Goal: Task Accomplishment & Management: Use online tool/utility

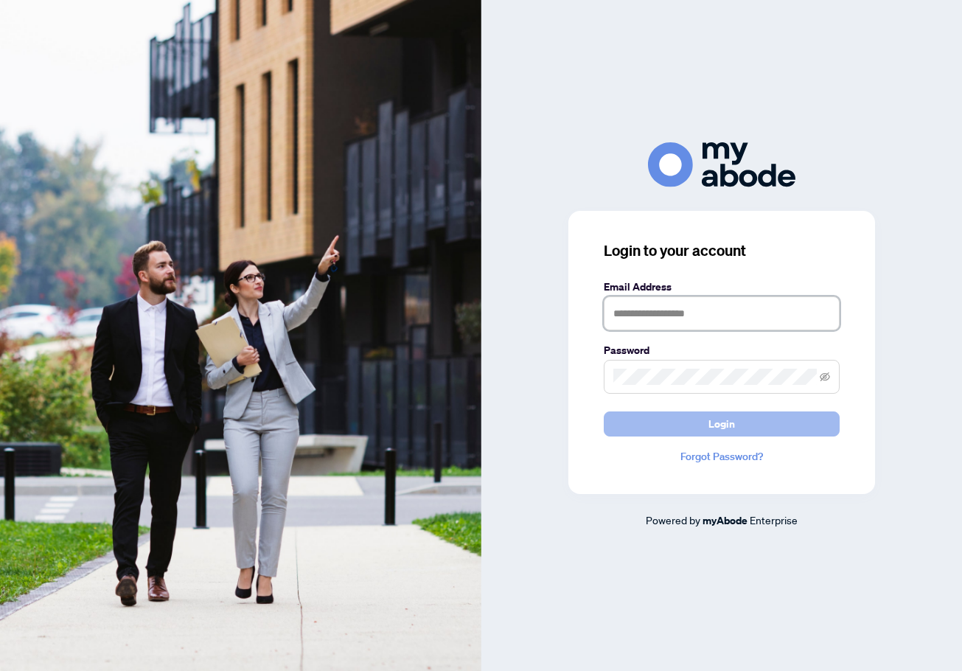
type input "**********"
click at [715, 428] on span "Login" at bounding box center [722, 424] width 27 height 24
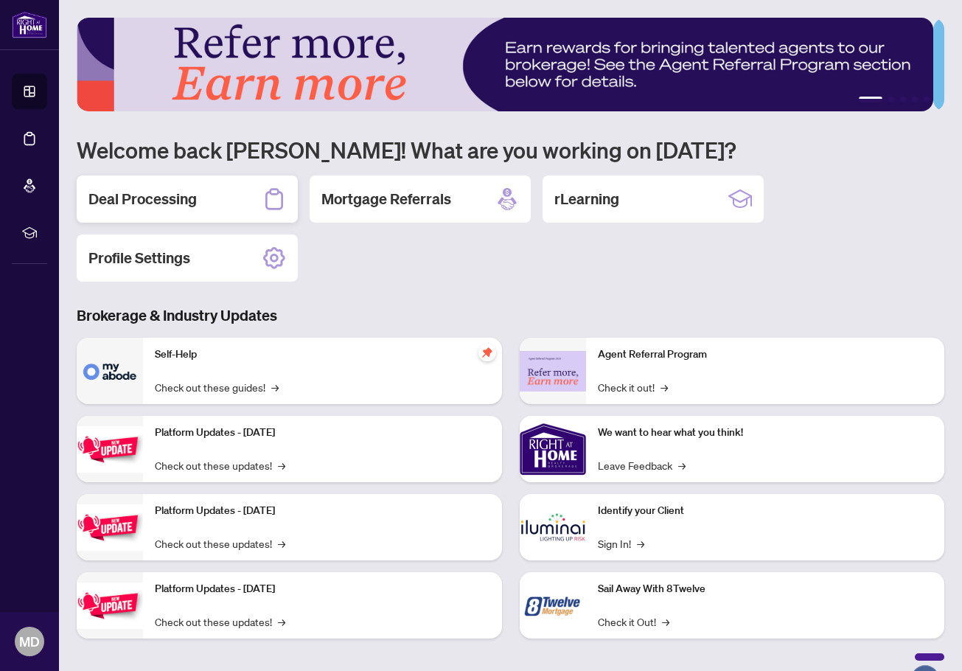
click at [171, 197] on h2 "Deal Processing" at bounding box center [142, 199] width 108 height 21
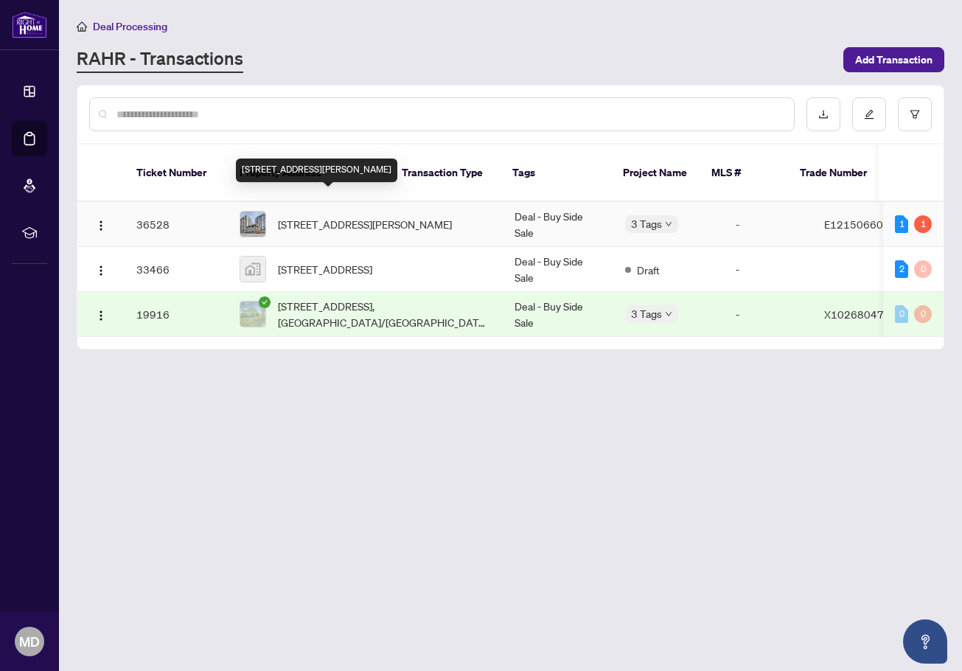
click at [334, 216] on span "410-1235 Bayly St, Pickering, Ontario L1W 1L7, Canada" at bounding box center [365, 224] width 174 height 16
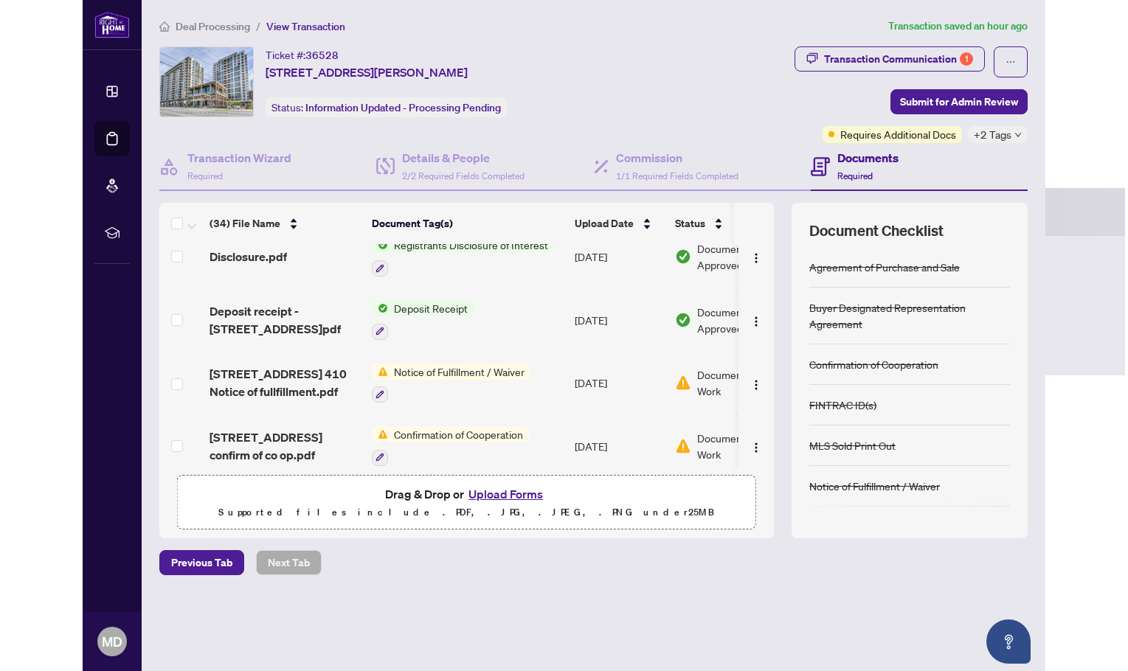
scroll to position [1844, 0]
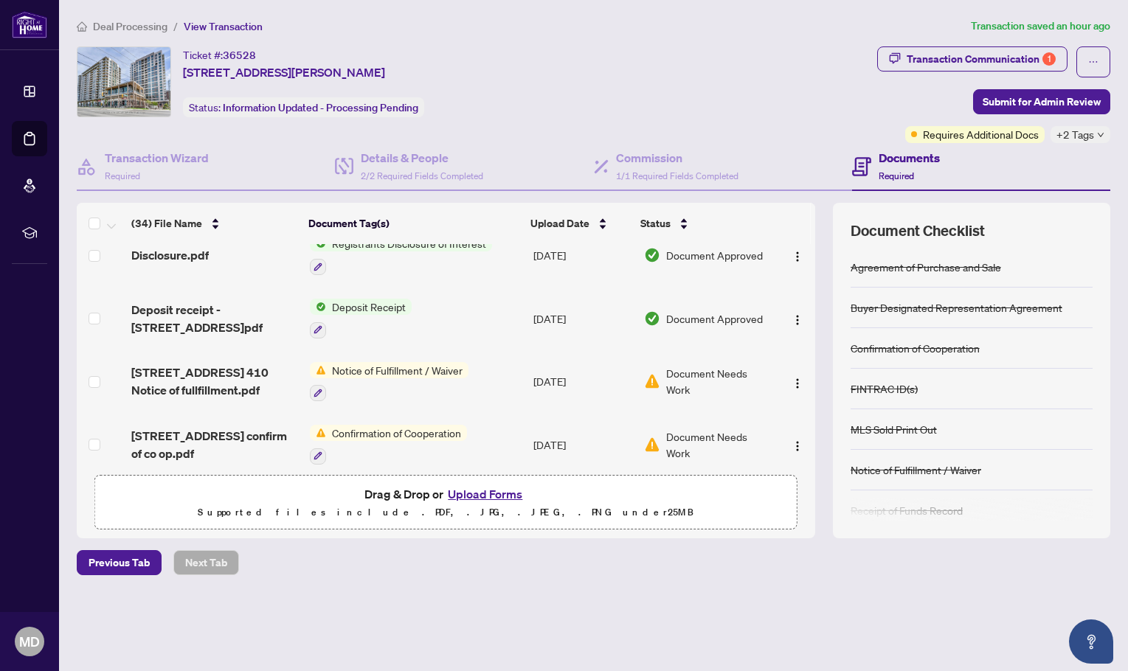
click at [962, 131] on icon "down" at bounding box center [1100, 134] width 7 height 7
click at [874, 120] on div "Ticket #: 36528 410-1235 Bayly St, Pickering, Ontario L1W 1L7, Canada Status: I…" at bounding box center [474, 94] width 800 height 97
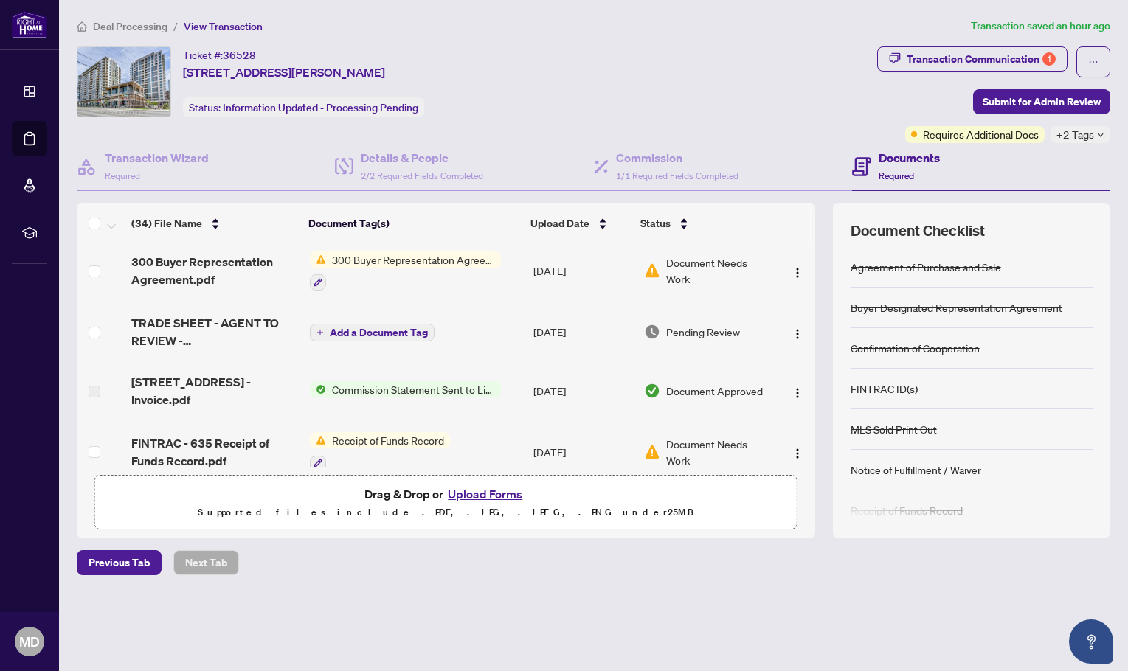
scroll to position [1310, 0]
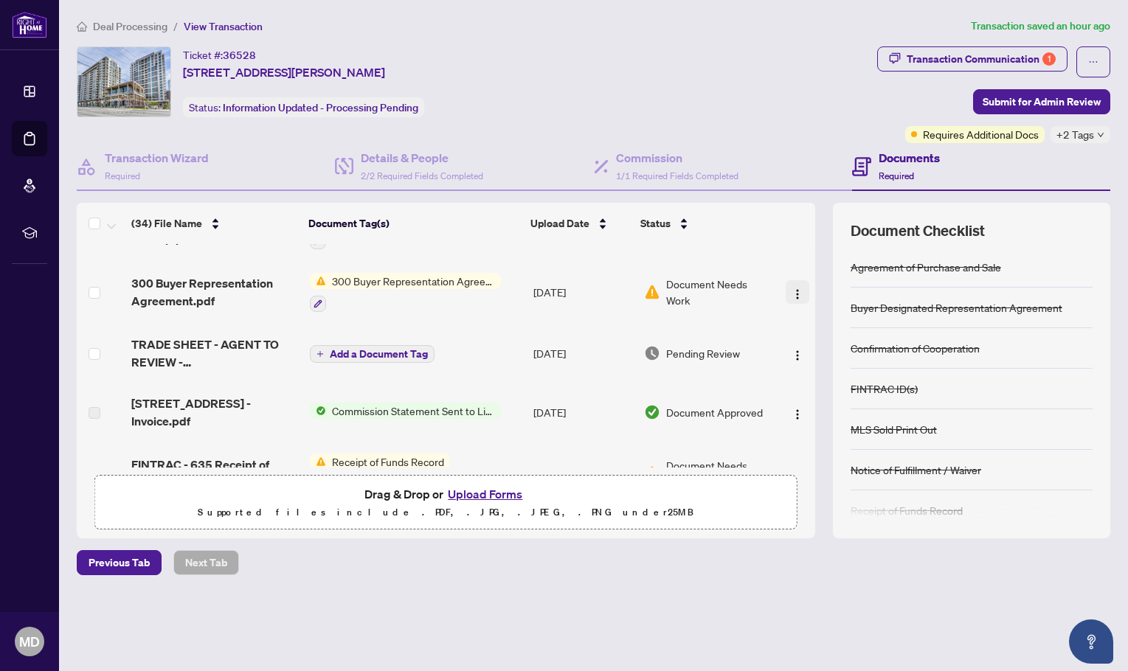
click at [791, 288] on img "button" at bounding box center [797, 294] width 12 height 12
click at [506, 301] on td "300 Buyer Representation Agreement - Authority for Purchase or Lease" at bounding box center [415, 292] width 223 height 63
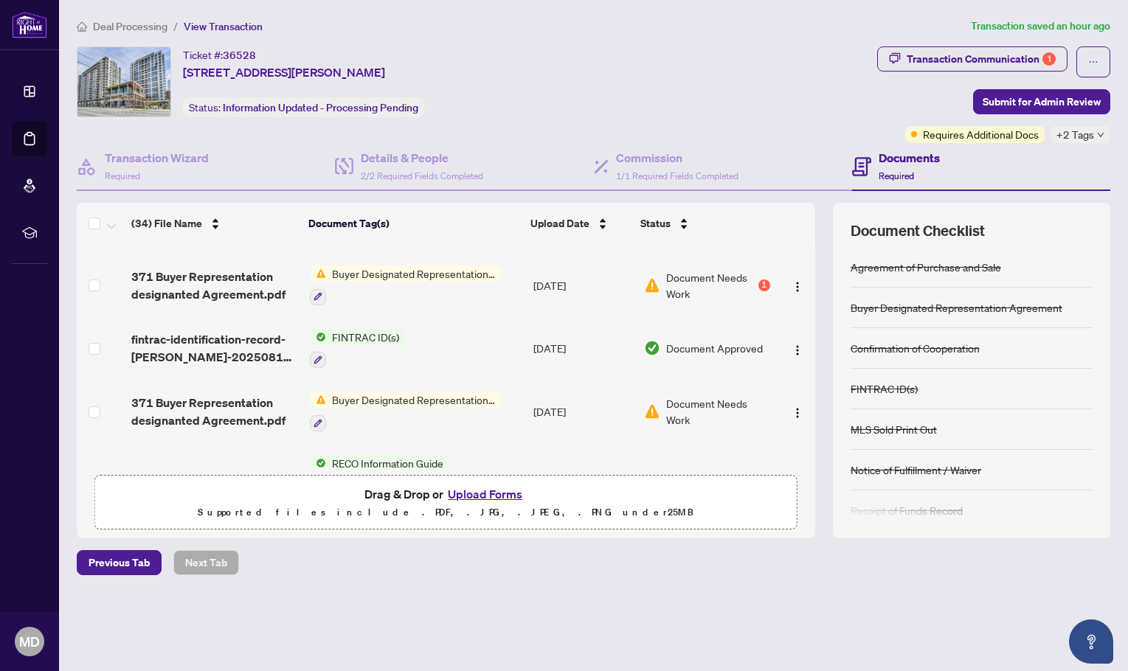
scroll to position [74, 0]
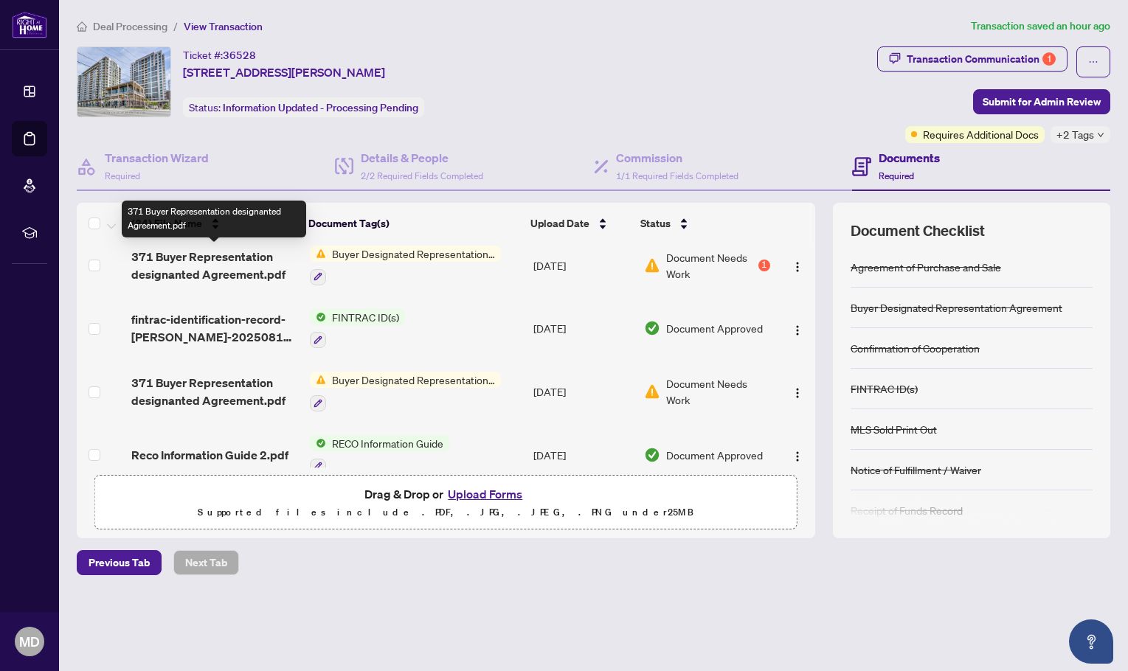
click at [257, 259] on span "371 Buyer Representation designanted Agreement.pdf" at bounding box center [214, 265] width 167 height 35
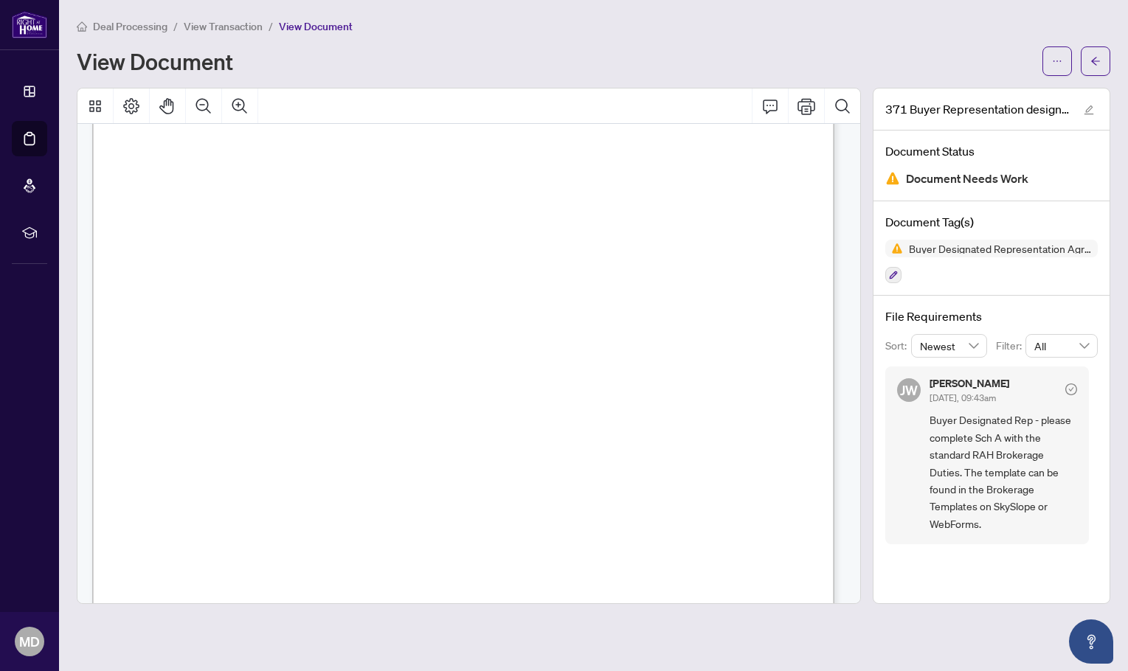
scroll to position [3392, 0]
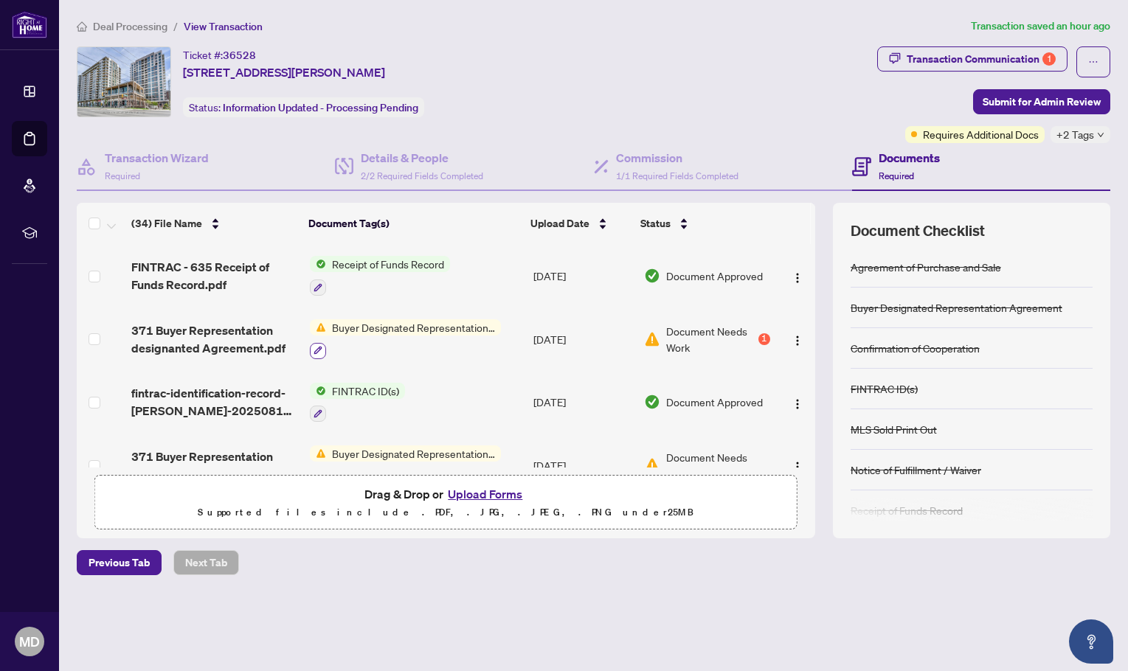
click at [319, 351] on icon "button" at bounding box center [317, 350] width 9 height 9
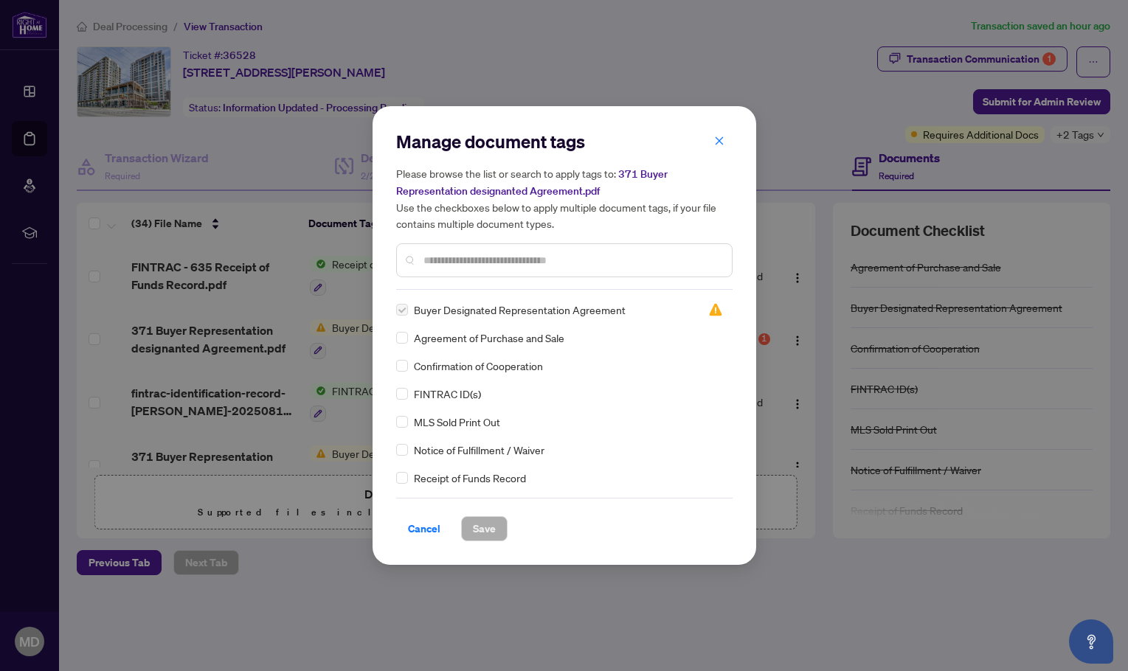
click at [341, 348] on div "Manage document tags Please browse the list or search to apply tags to: 371 Buy…" at bounding box center [564, 335] width 1128 height 671
click at [720, 131] on span "button" at bounding box center [719, 141] width 10 height 24
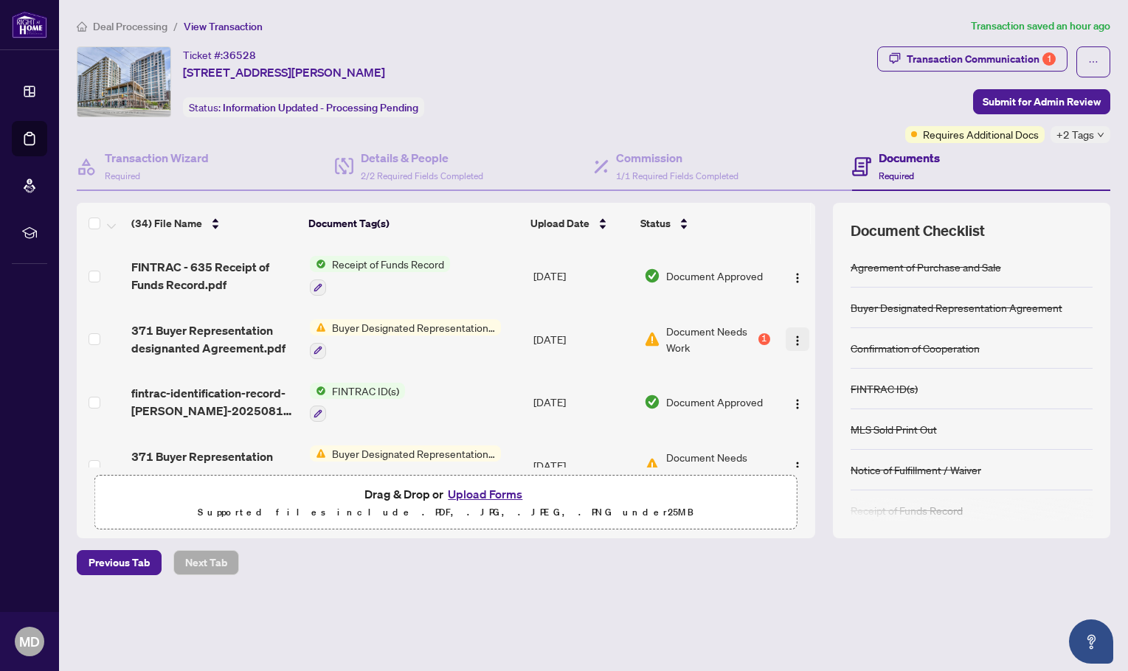
click at [795, 341] on img "button" at bounding box center [797, 341] width 12 height 12
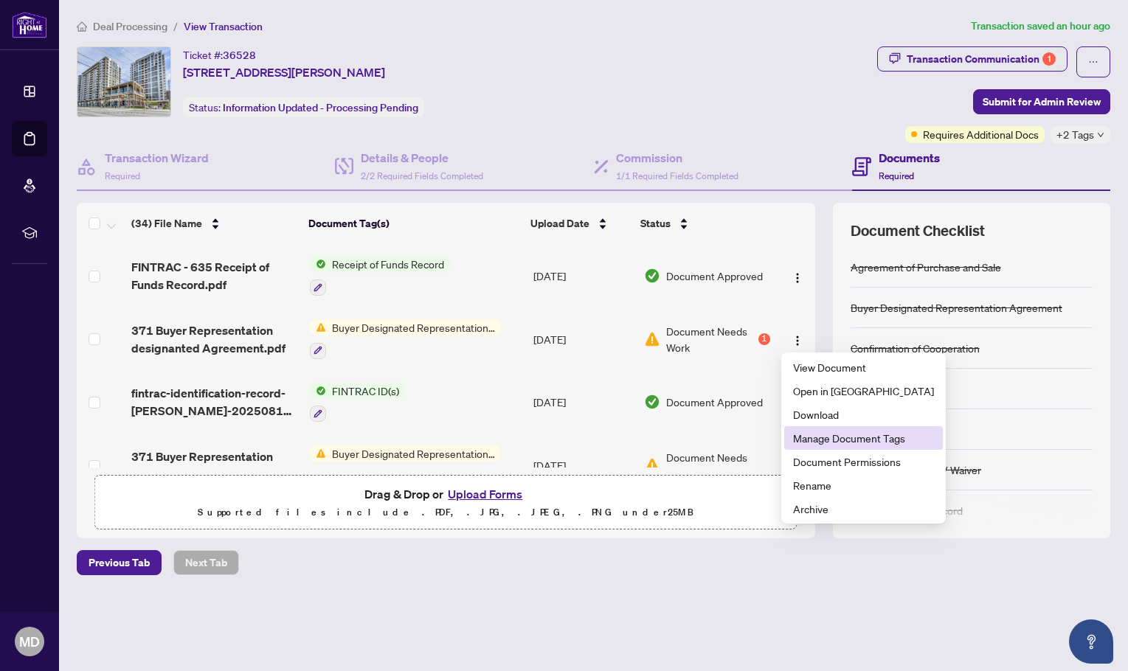
click at [829, 439] on span "Manage Document Tags" at bounding box center [863, 438] width 141 height 16
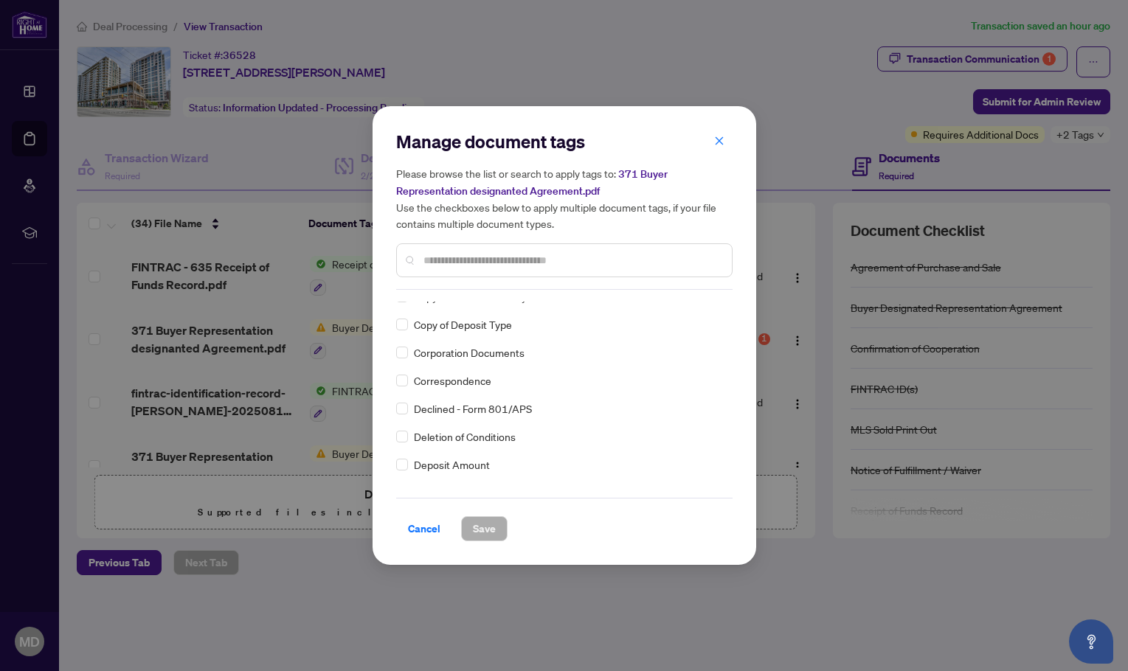
scroll to position [1327, 0]
click at [718, 141] on icon "close" at bounding box center [719, 141] width 10 height 10
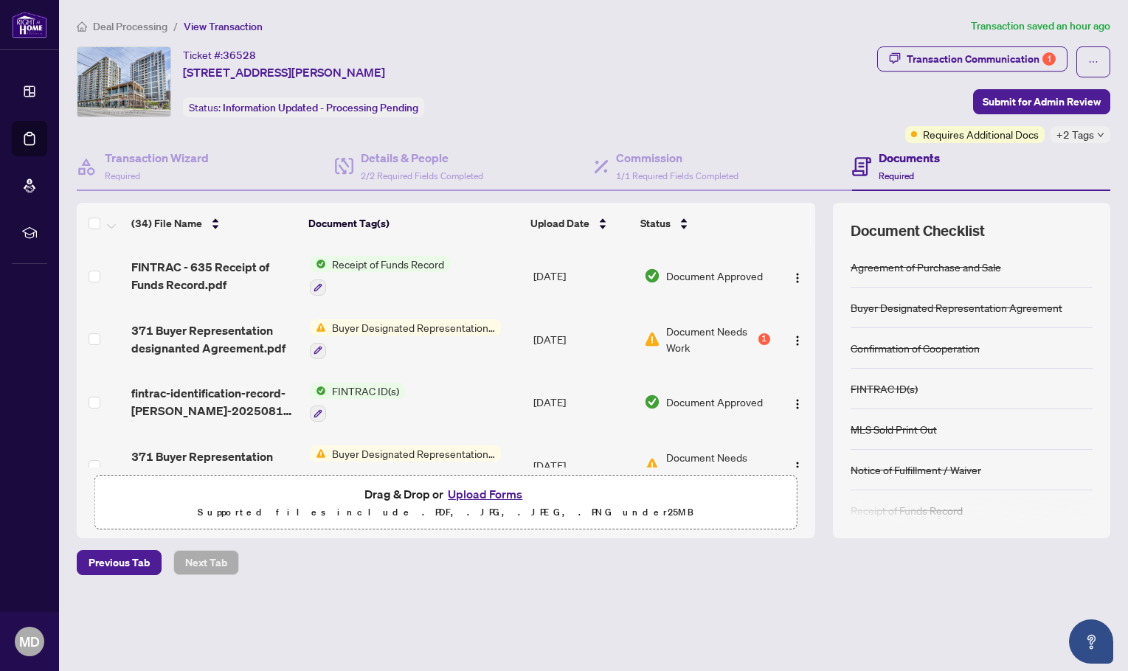
click at [565, 332] on td "Aug/21/2025" at bounding box center [582, 339] width 111 height 63
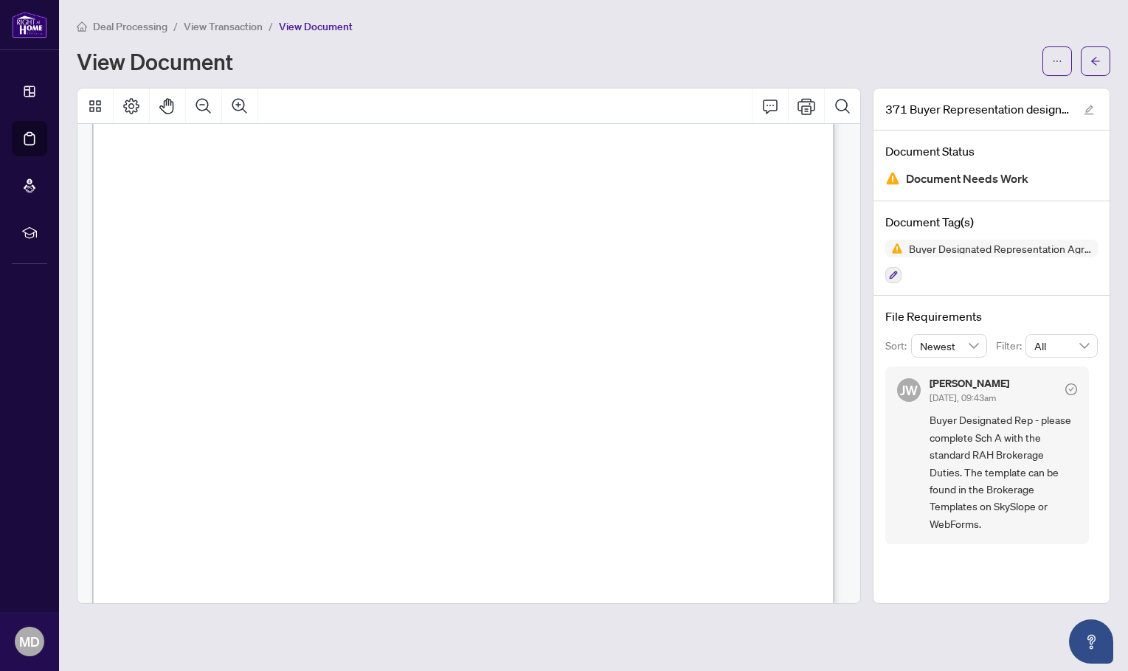
scroll to position [2062, 0]
click at [962, 558] on div "371 Buyer Representation designanted Agreement.pdf Document Status Document Nee…" at bounding box center [990, 346] width 237 height 516
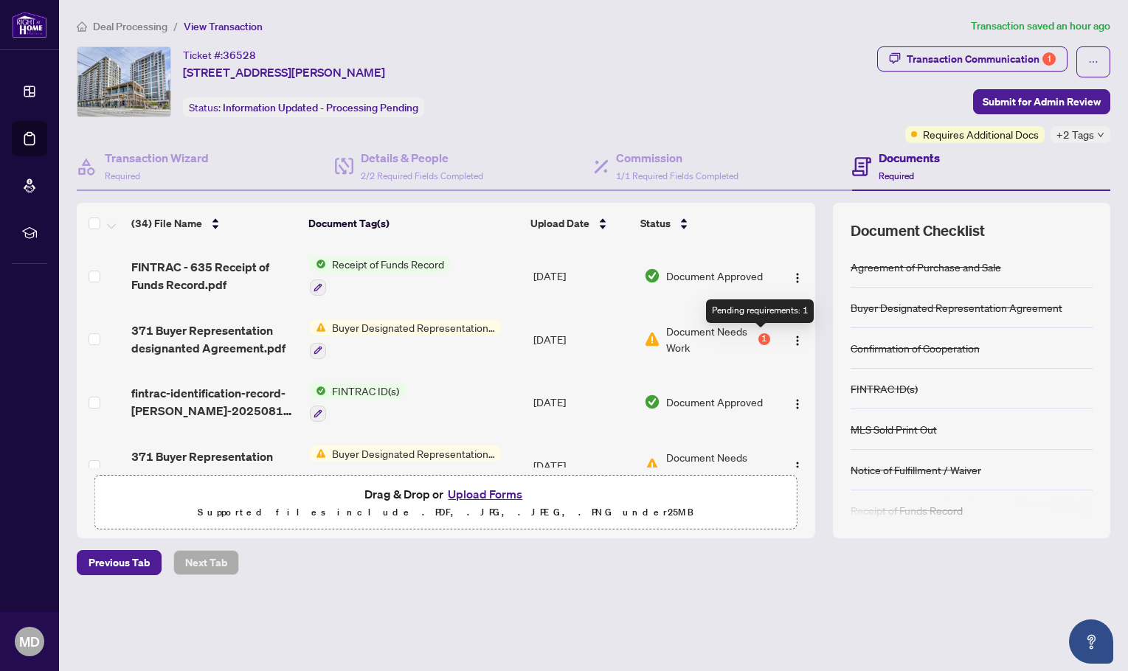
click at [758, 336] on div "1" at bounding box center [764, 339] width 12 height 12
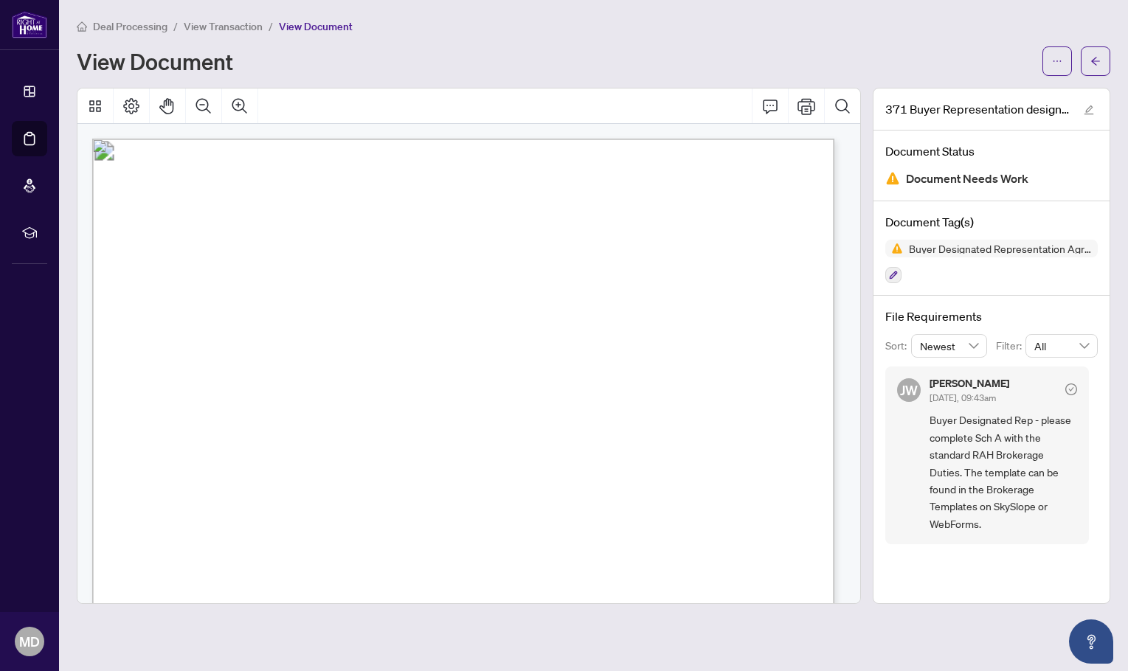
click at [510, 604] on main "Deal Processing / View Transaction / View Document View Document 371 Buyer Repr…" at bounding box center [593, 335] width 1069 height 671
click at [397, 637] on main "Deal Processing / View Transaction / View Document View Document 371 Buyer Repr…" at bounding box center [593, 335] width 1069 height 671
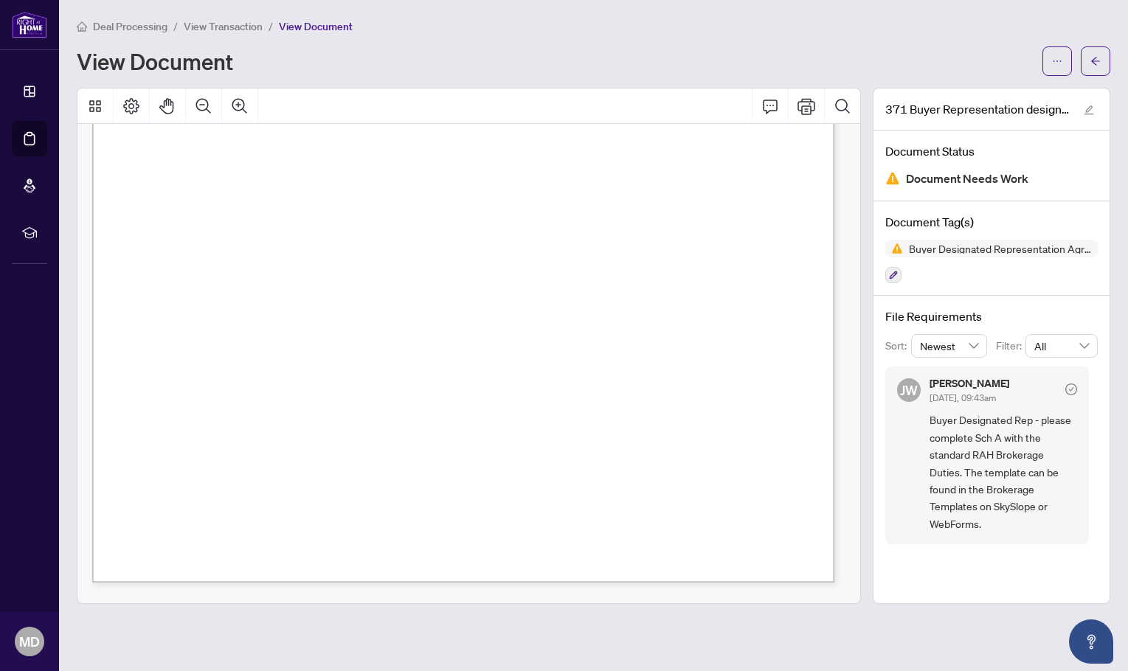
click at [271, 631] on main "Deal Processing / View Transaction / View Document View Document 371 Buyer Repr…" at bounding box center [593, 335] width 1069 height 671
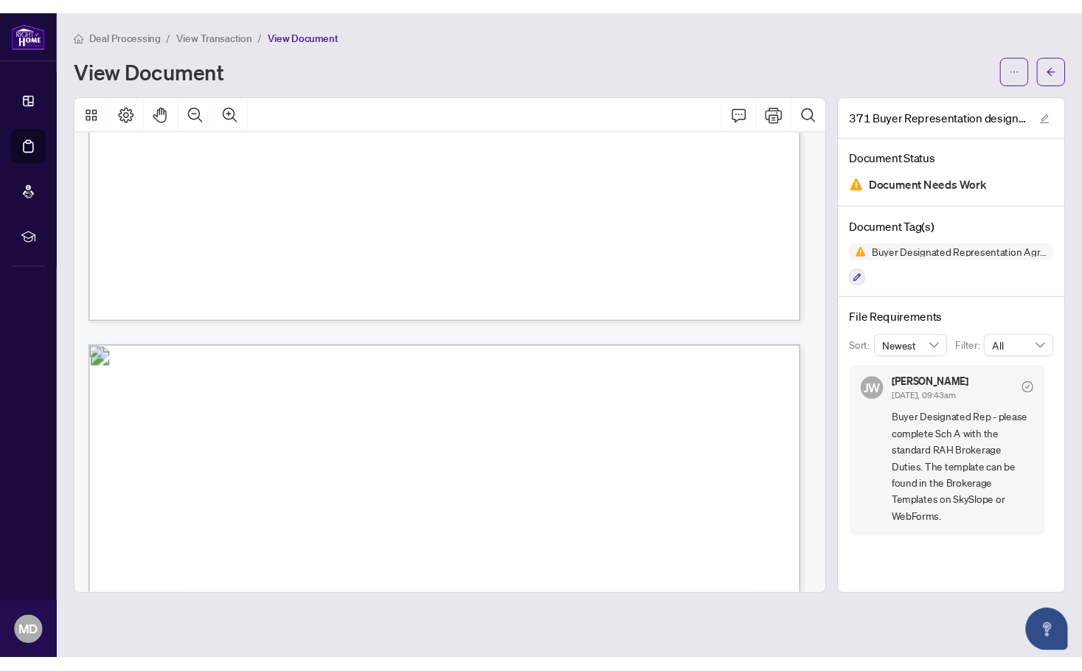
scroll to position [811, 0]
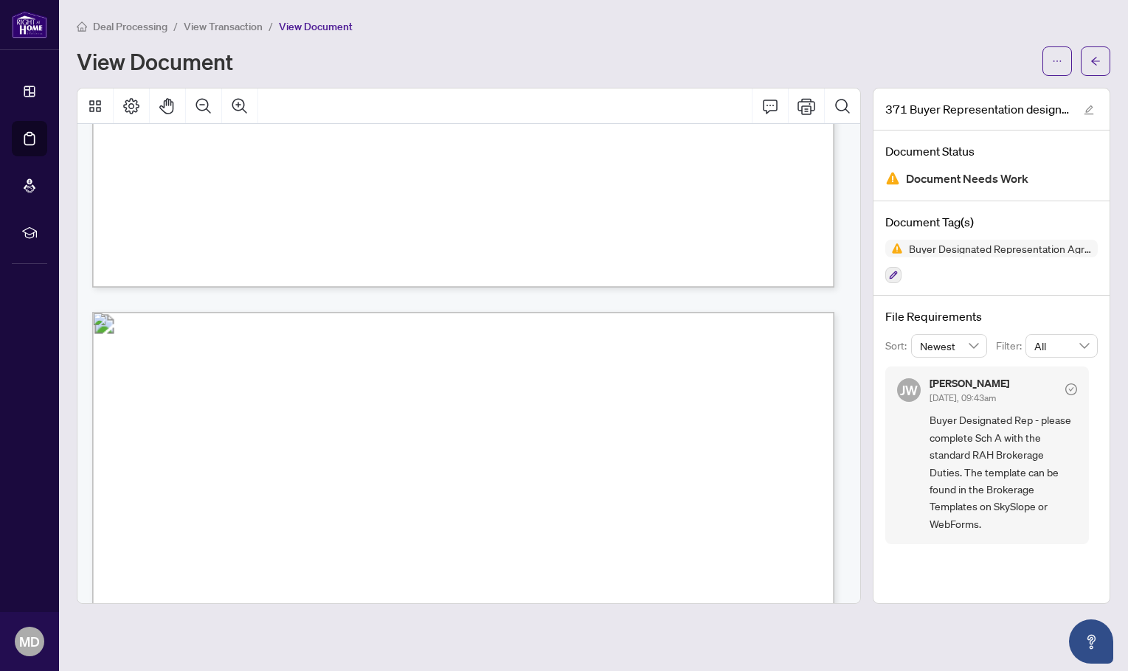
click at [366, 283] on div "Form 371 Revised 2025 Page 1 of 4 The trademarks REALTOR®, REALTORS®, MLS®, Mul…" at bounding box center [702, 116] width 1220 height 1578
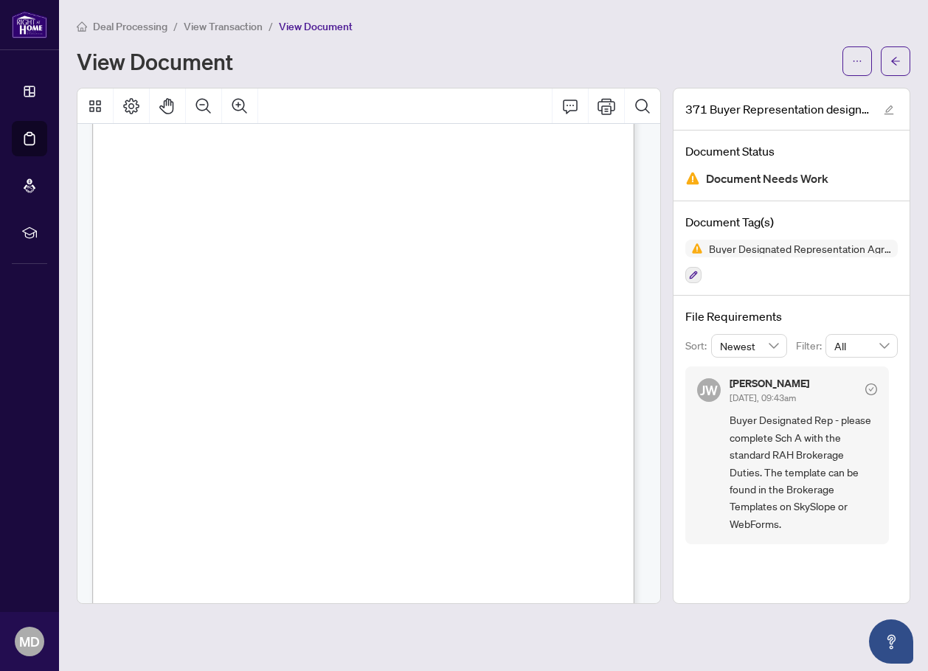
scroll to position [150, 0]
click at [557, 434] on span "“Buyer” includes purchaser, tenant and lessee, a “seller” includes a vendor, la…" at bounding box center [351, 436] width 413 height 9
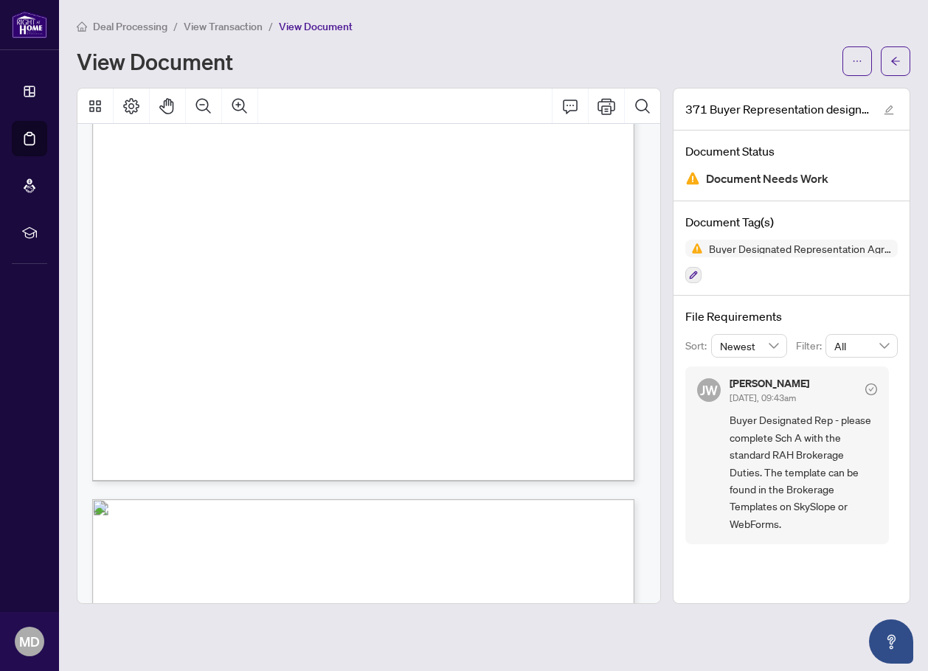
scroll to position [1773, 0]
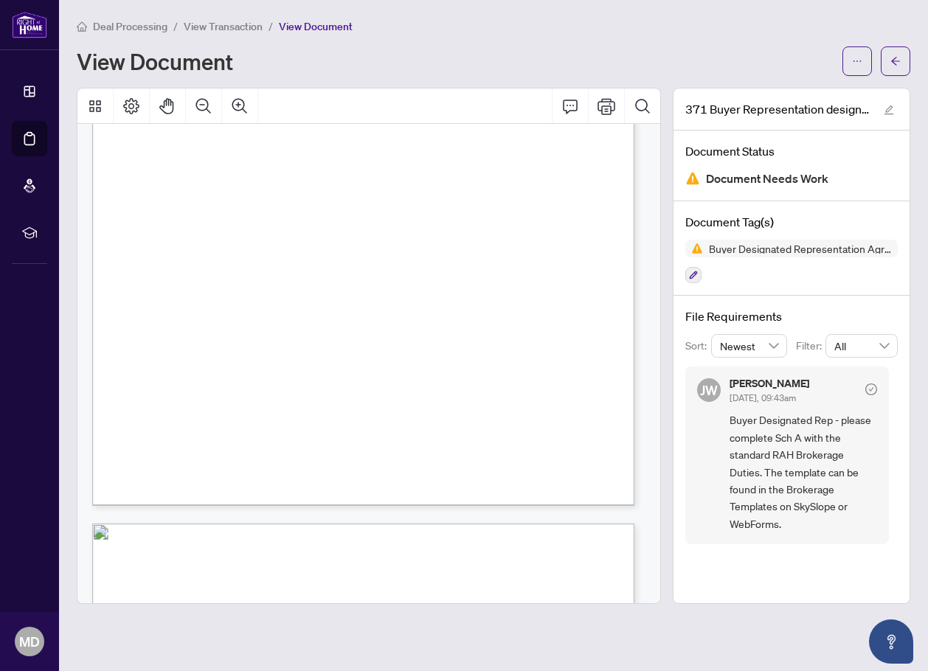
click at [454, 306] on span "MICHAEL D SOUZA" at bounding box center [394, 311] width 117 height 21
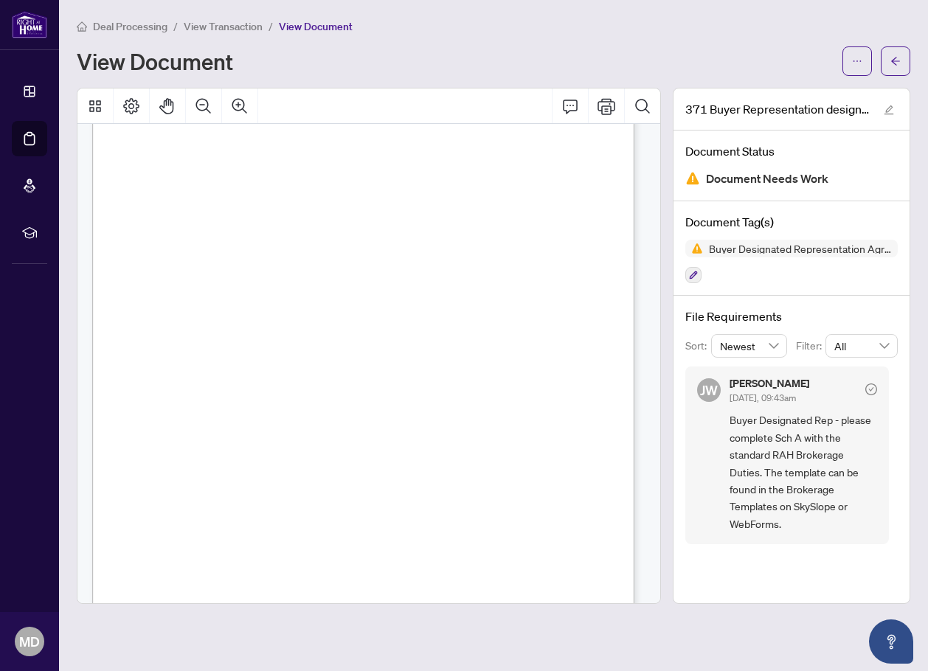
scroll to position [1625, 0]
